Goal: Communication & Community: Ask a question

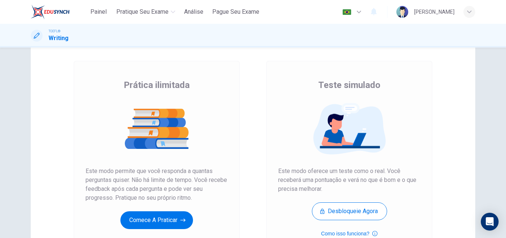
scroll to position [44, 0]
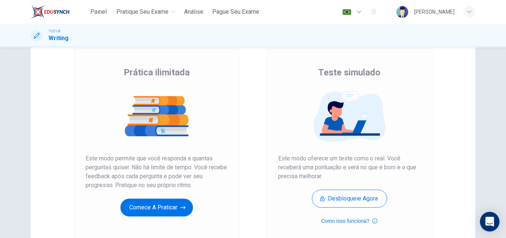
click at [487, 218] on icon "Open Intercom Messenger" at bounding box center [489, 221] width 9 height 10
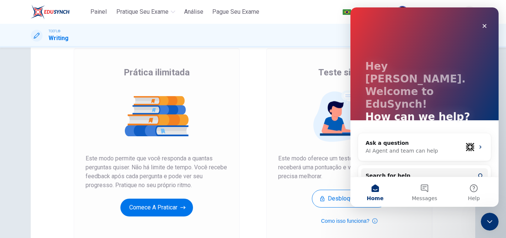
scroll to position [0, 0]
click at [474, 192] on button "Help" at bounding box center [474, 192] width 49 height 30
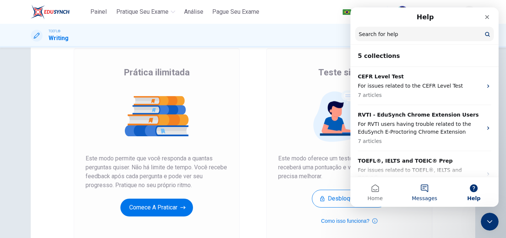
click at [427, 189] on button "Messages" at bounding box center [424, 192] width 49 height 30
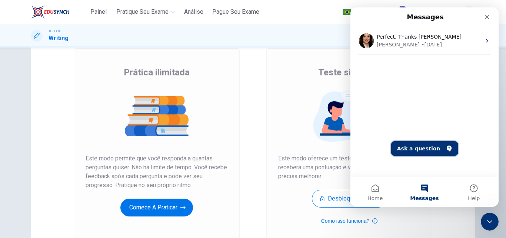
click at [427, 147] on button "Ask a question" at bounding box center [424, 148] width 67 height 15
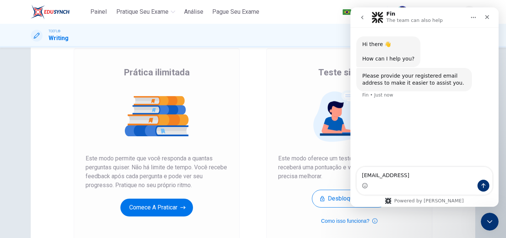
type textarea "[EMAIL_ADDRESS][DOMAIN_NAME]"
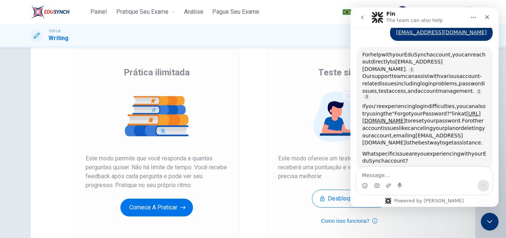
scroll to position [79, 0]
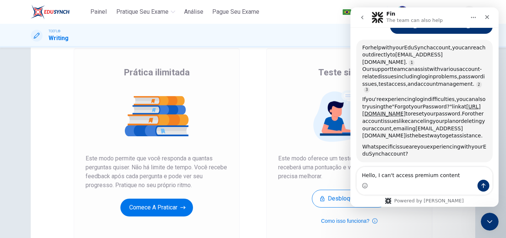
click at [376, 176] on textarea "Hello, I can't access premium content" at bounding box center [425, 173] width 136 height 13
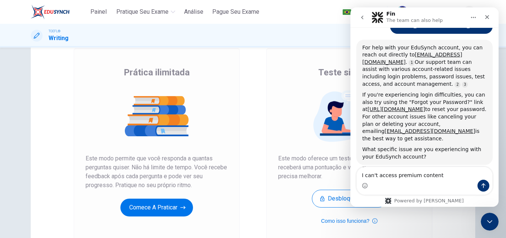
scroll to position [86, 0]
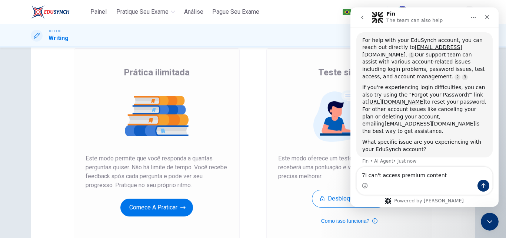
type textarea "I can't access premium content"
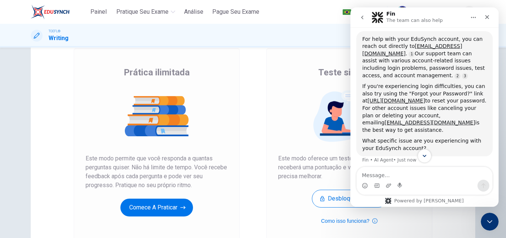
click at [428, 158] on button "Scroll to bottom" at bounding box center [425, 156] width 14 height 14
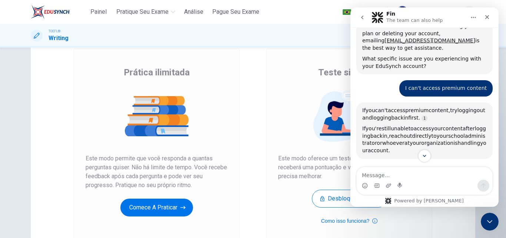
scroll to position [218, 0]
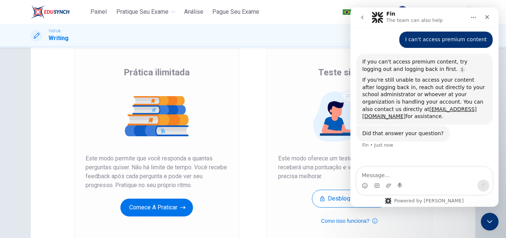
click at [361, 20] on icon "go back" at bounding box center [362, 17] width 6 height 6
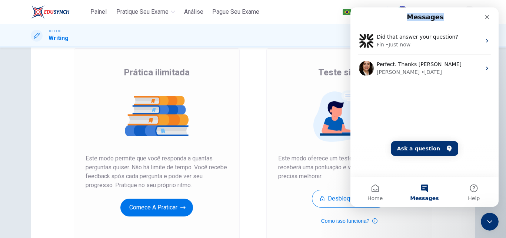
click at [361, 20] on div "Messages" at bounding box center [424, 16] width 139 height 13
click at [485, 16] on icon "Close" at bounding box center [487, 17] width 6 height 6
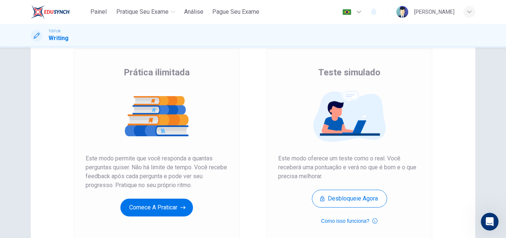
scroll to position [0, 0]
click at [468, 11] on icon "button" at bounding box center [469, 12] width 4 height 4
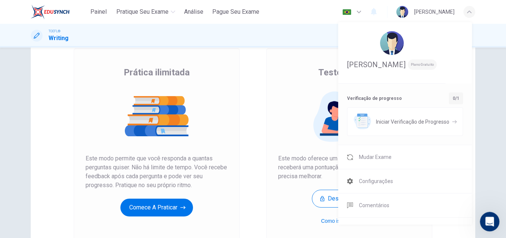
click at [487, 219] on icon "Open Intercom Messenger" at bounding box center [489, 220] width 12 height 12
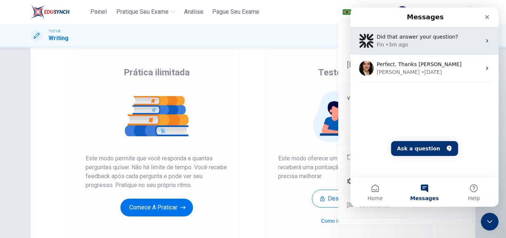
click at [442, 44] on div "Fin • 3m ago" at bounding box center [429, 45] width 105 height 8
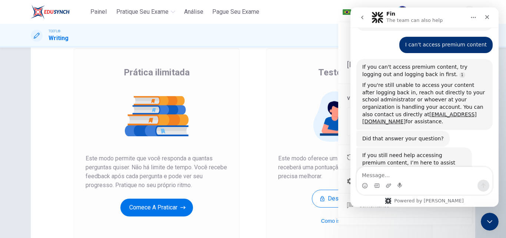
scroll to position [233, 0]
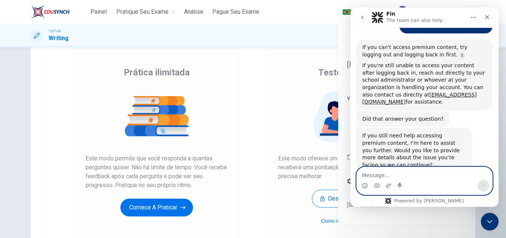
click at [393, 176] on textarea "Message…" at bounding box center [425, 173] width 136 height 13
paste textarea "After renewing the plan, I can no longer access the content"
type textarea "After renewing the plan, I can no longer access the content"
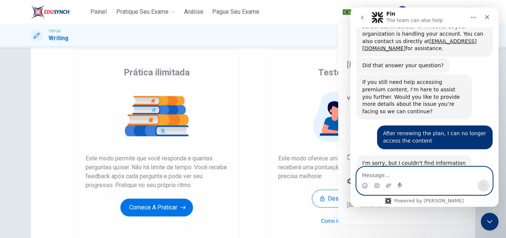
scroll to position [325, 0]
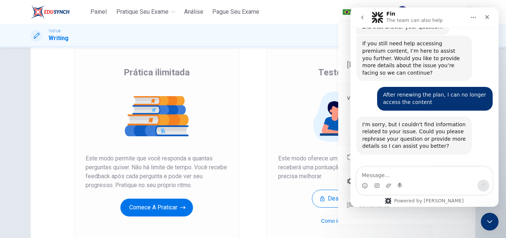
click at [452, 168] on button "Talk to a person 👤" at bounding box center [459, 175] width 60 height 15
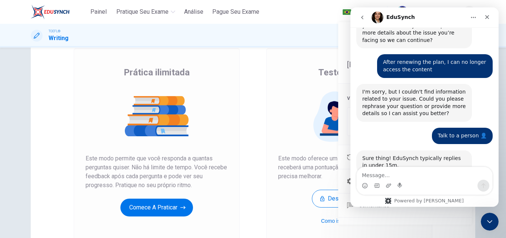
scroll to position [378, 0]
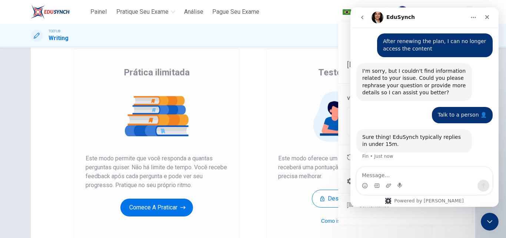
click at [365, 20] on button "go back" at bounding box center [362, 17] width 14 height 14
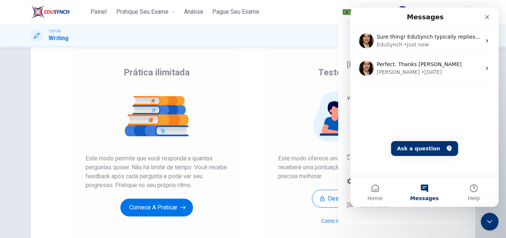
scroll to position [0, 0]
click at [491, 18] on div "Close" at bounding box center [487, 16] width 13 height 13
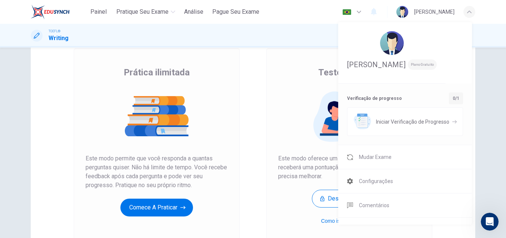
click at [249, 84] on div at bounding box center [253, 119] width 506 height 238
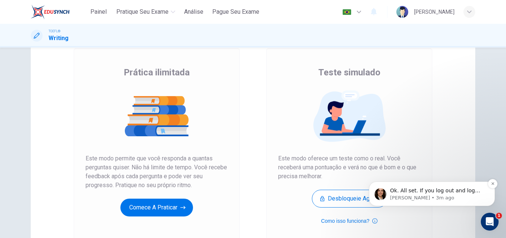
click at [422, 196] on p "[PERSON_NAME] • 3m ago" at bounding box center [438, 197] width 96 height 7
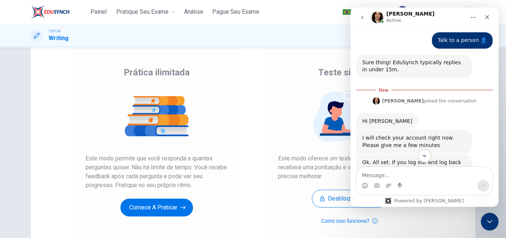
scroll to position [457, 0]
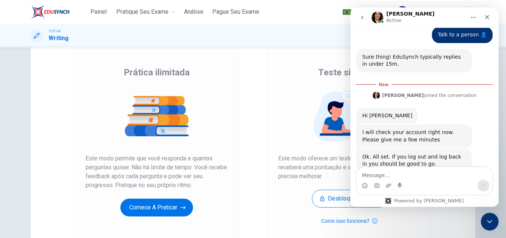
click at [322, 49] on div "Teste simulado Este modo oferece um teste como o real. Você receberá uma pontua…" at bounding box center [349, 147] width 166 height 198
click at [490, 17] on icon "Close" at bounding box center [487, 17] width 6 height 6
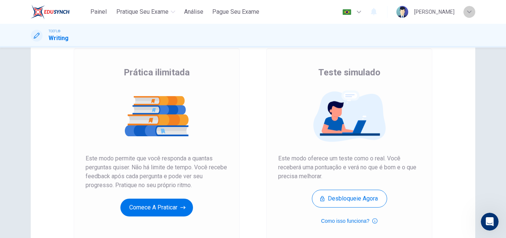
click at [471, 14] on icon "button" at bounding box center [469, 12] width 4 height 4
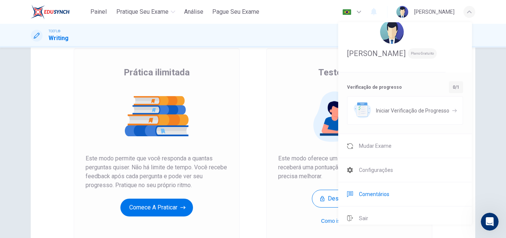
scroll to position [17, 0]
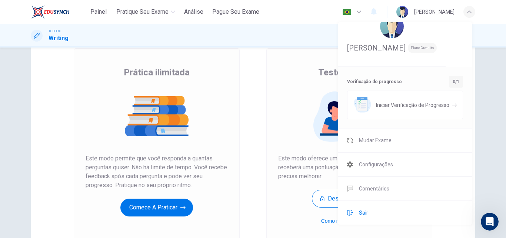
click at [384, 212] on li "Sair" at bounding box center [405, 212] width 134 height 24
